Goal: Transaction & Acquisition: Download file/media

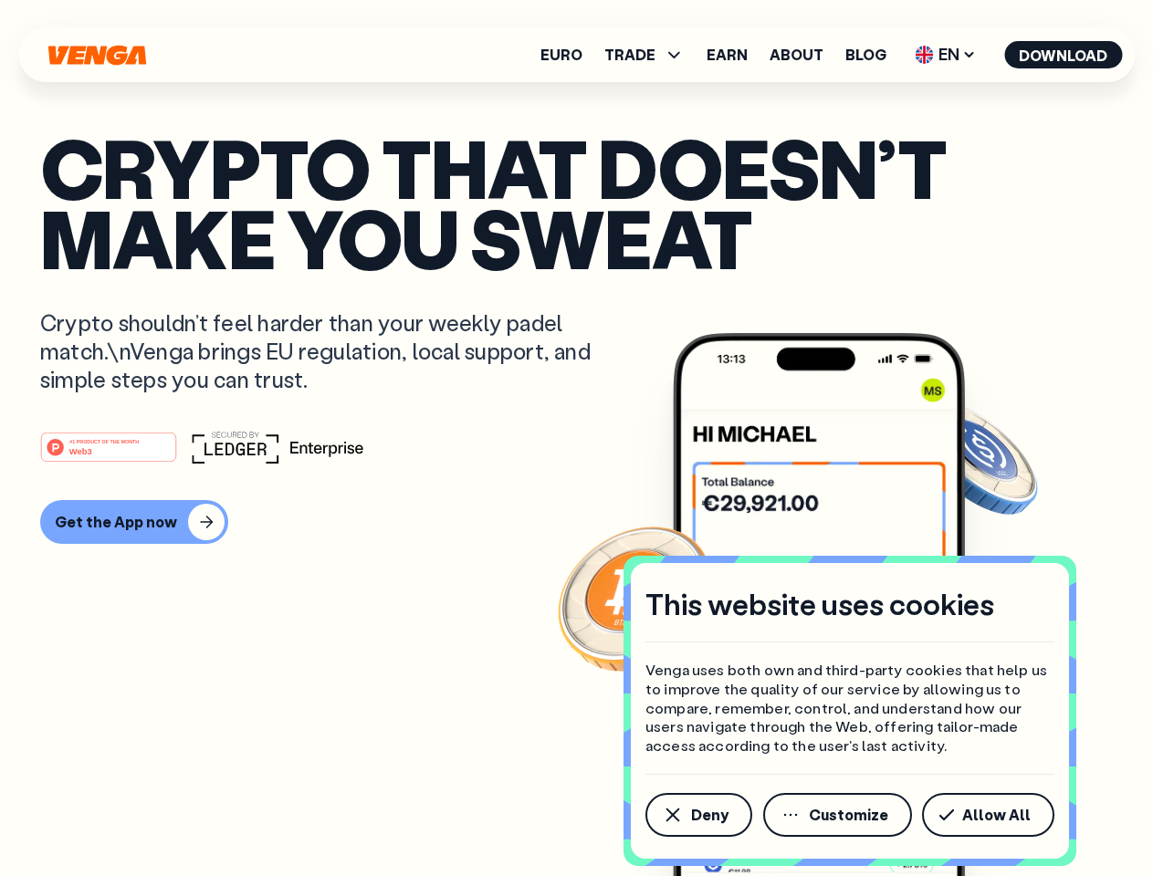
click at [576, 438] on div "#1 PRODUCT OF THE MONTH Web3" at bounding box center [576, 447] width 1072 height 33
click at [697, 815] on span "Deny" at bounding box center [709, 815] width 37 height 15
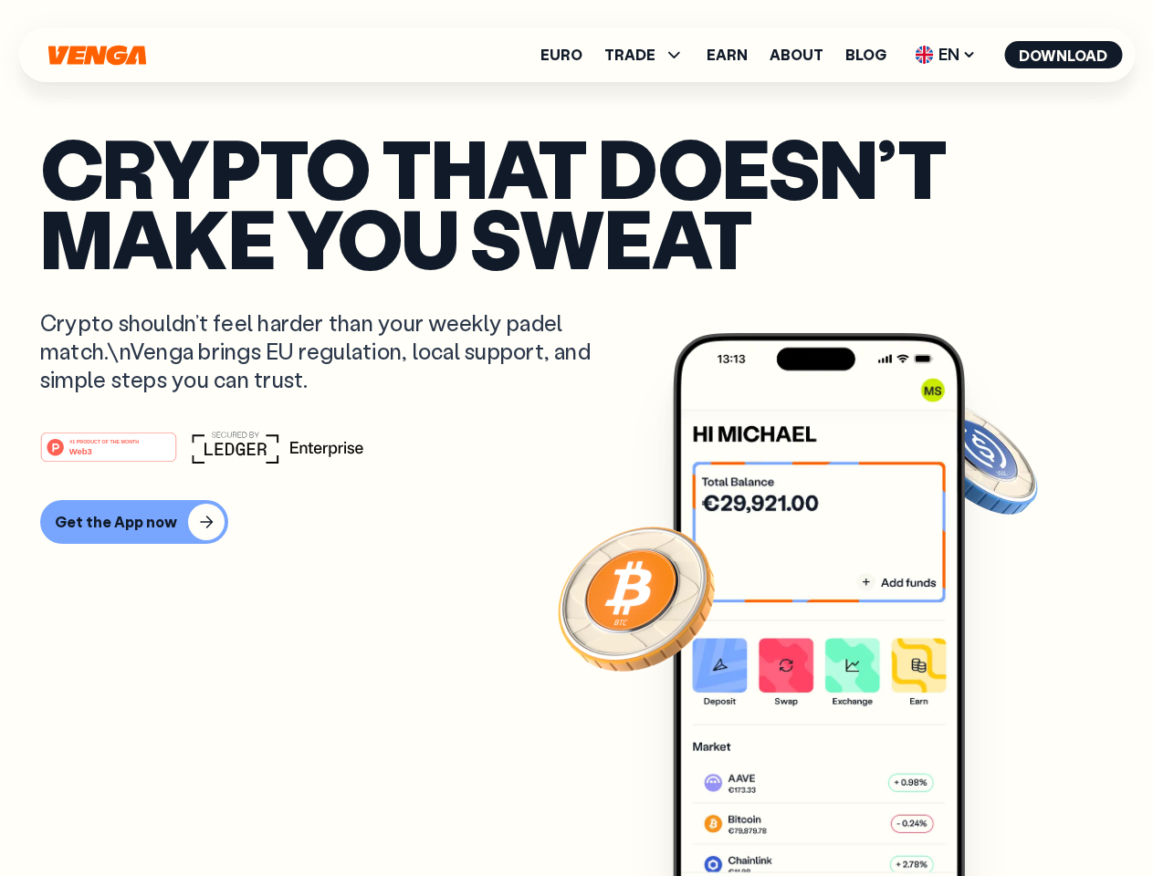
click at [839, 815] on img at bounding box center [819, 638] width 292 height 611
click at [991, 815] on article "Crypto that doesn’t make you sweat Crypto shouldn’t feel harder than your weekl…" at bounding box center [576, 474] width 1072 height 685
click at [650, 55] on span "TRADE" at bounding box center [629, 54] width 51 height 15
click at [946, 55] on span "EN" at bounding box center [945, 54] width 74 height 29
click at [1063, 55] on button "Download" at bounding box center [1063, 54] width 118 height 27
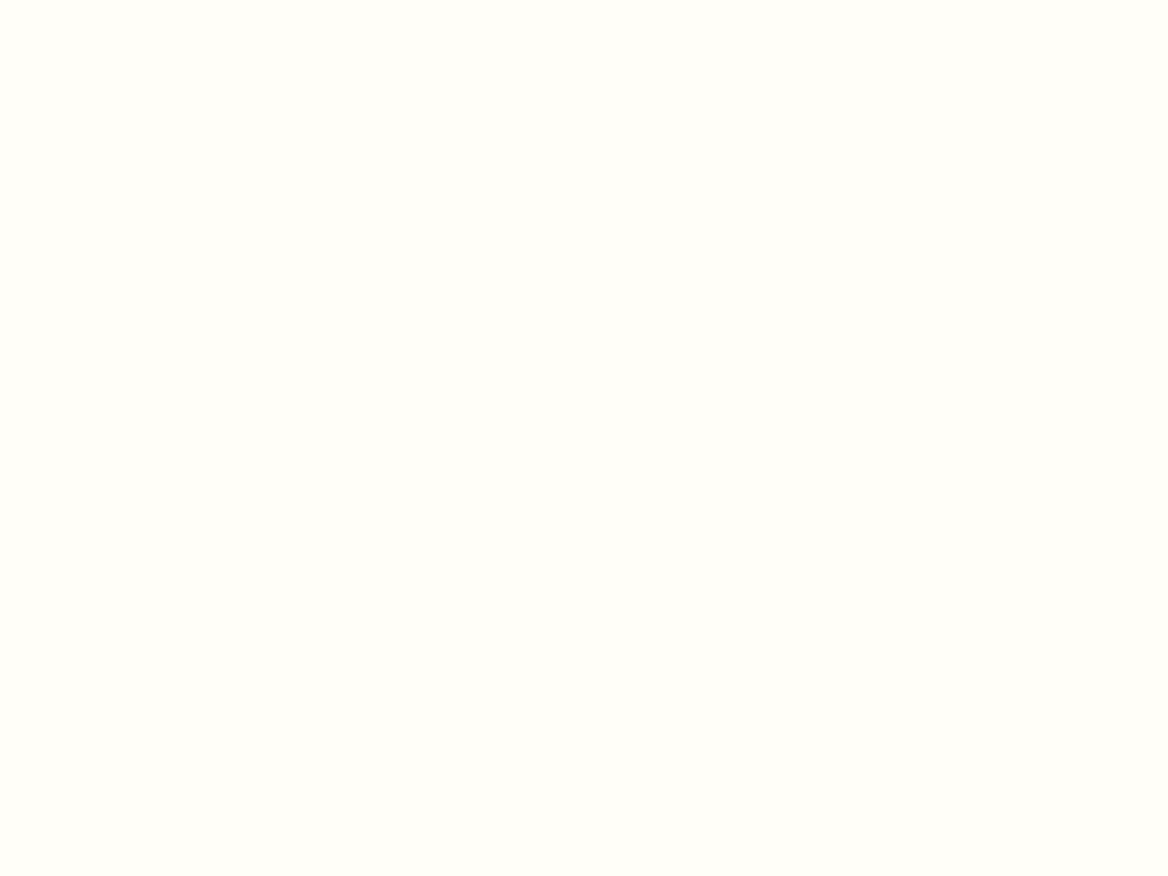
click at [131, 0] on html "This website uses cookies Venga uses both own and third-party cookies that help…" at bounding box center [584, 0] width 1168 height 0
click at [111, 0] on html "This website uses cookies Venga uses both own and third-party cookies that help…" at bounding box center [584, 0] width 1168 height 0
